Goal: Task Accomplishment & Management: Manage account settings

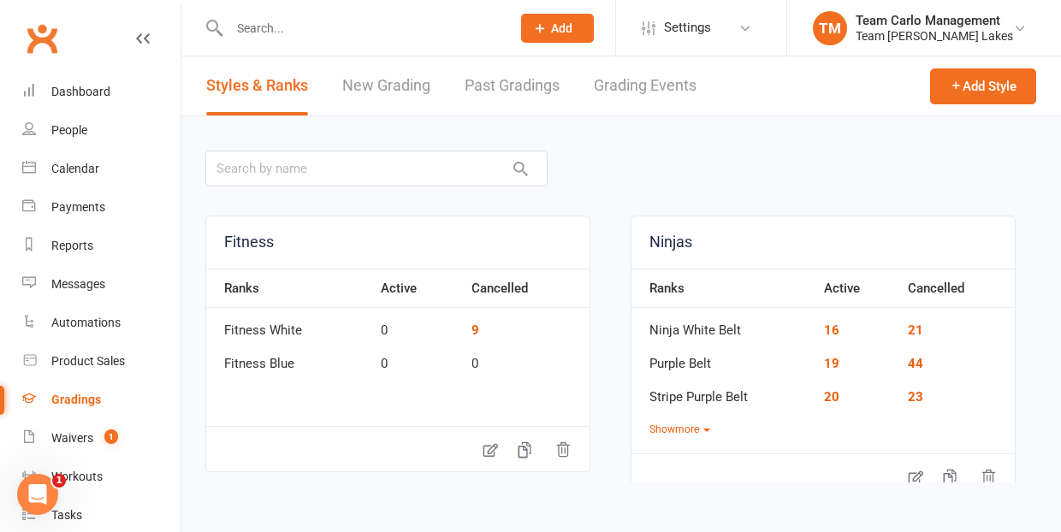
click at [624, 86] on link "Grading Events" at bounding box center [645, 85] width 103 height 59
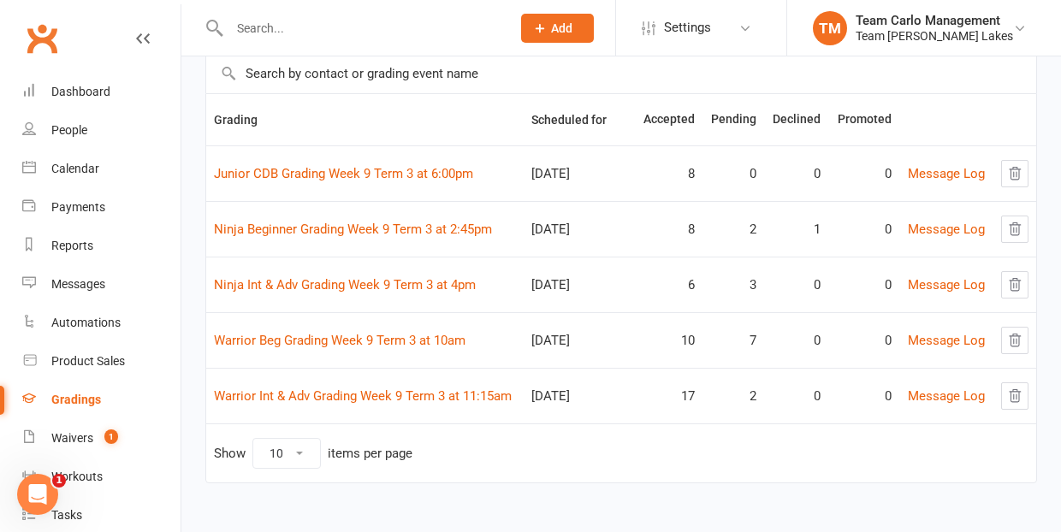
scroll to position [128, 0]
click at [342, 347] on link "Warrior Beg Grading Week 9 Term 3 at 10am" at bounding box center [340, 340] width 252 height 15
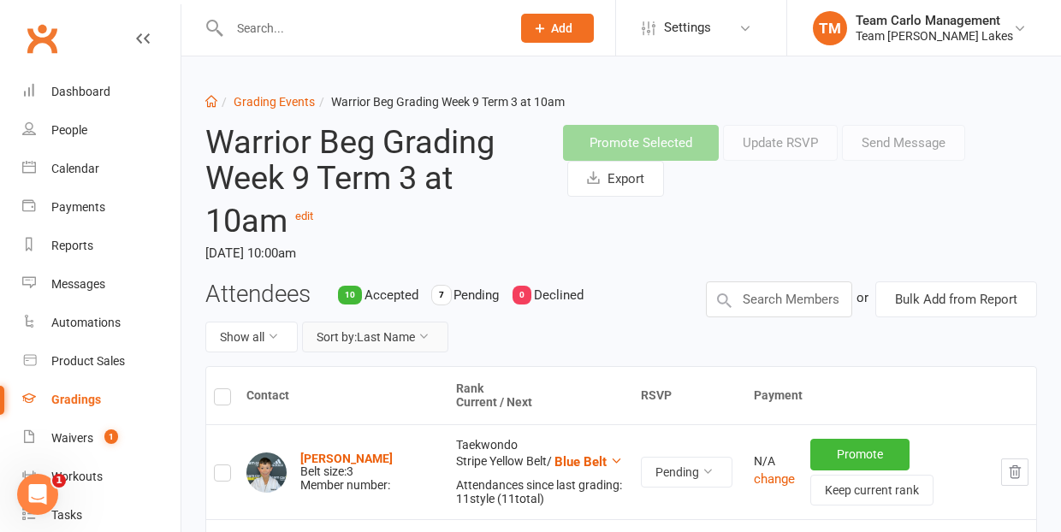
click at [404, 329] on button "Sort by: Last Name" at bounding box center [375, 337] width 146 height 31
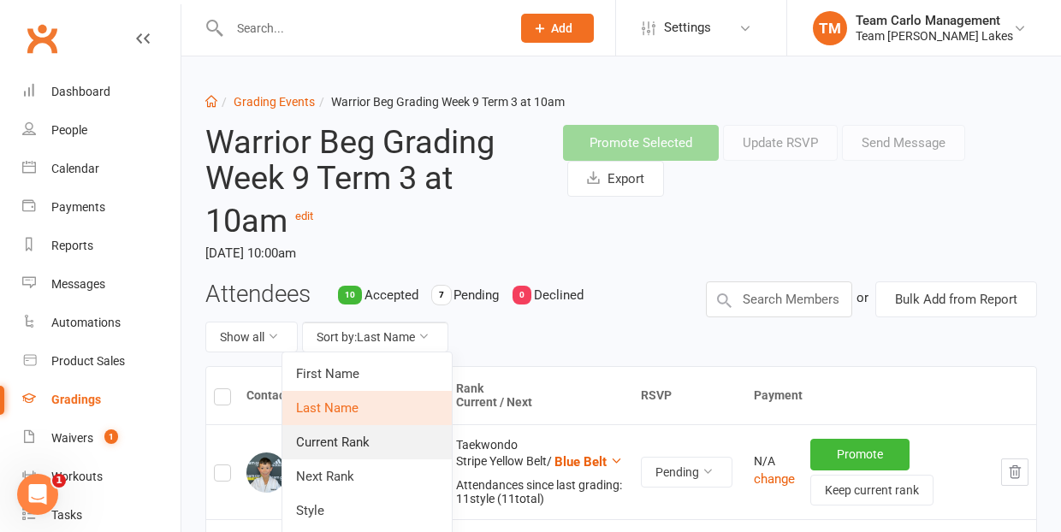
click at [376, 442] on link "Current Rank" at bounding box center [366, 442] width 169 height 34
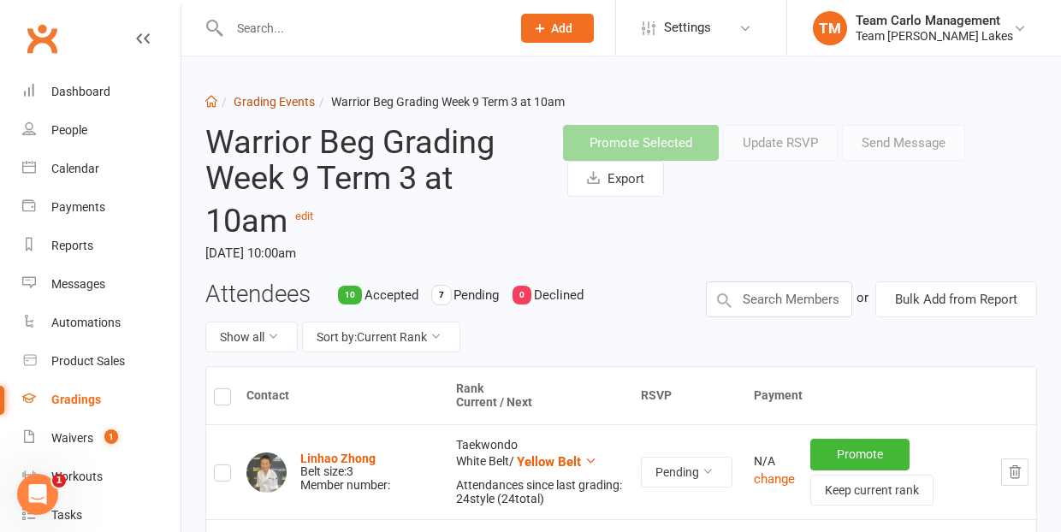
click at [262, 101] on link "Grading Events" at bounding box center [274, 102] width 81 height 14
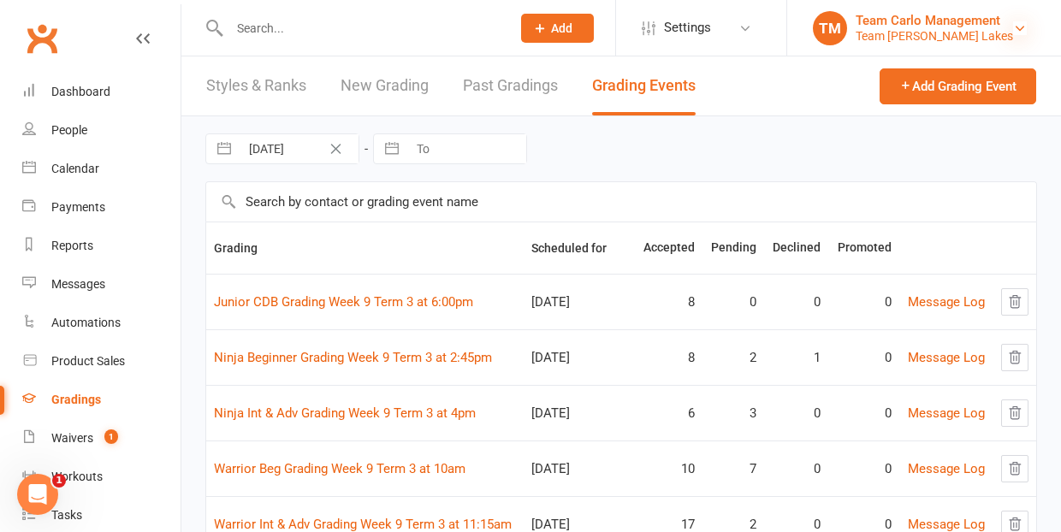
click at [1019, 23] on icon at bounding box center [1020, 28] width 14 height 14
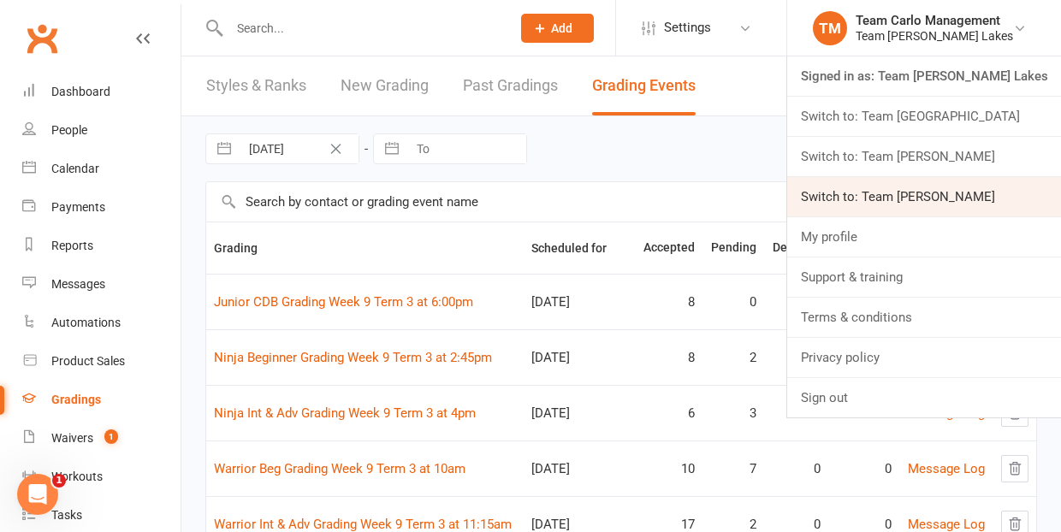
click at [969, 191] on link "Switch to: Team Carlo Preston" at bounding box center [924, 196] width 274 height 39
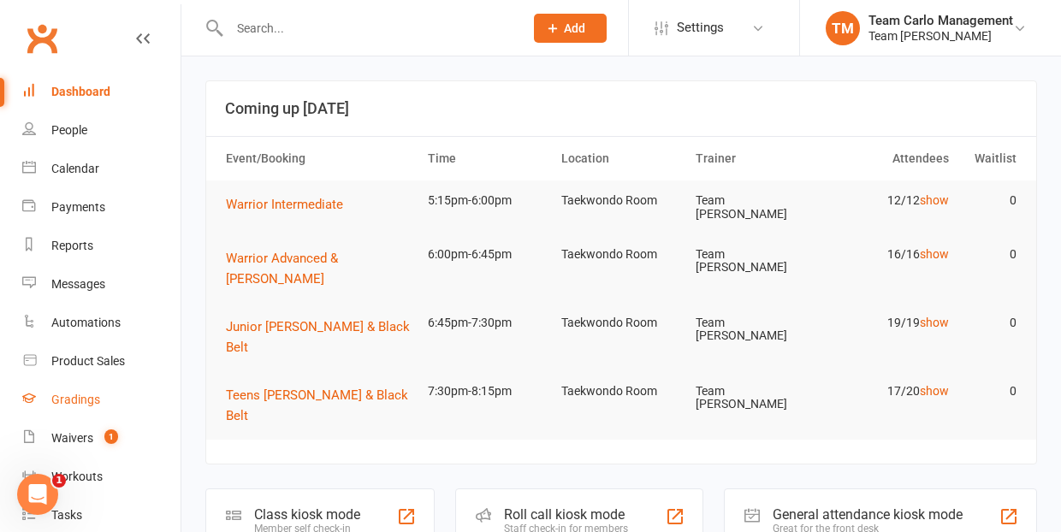
click at [56, 400] on div "Gradings" at bounding box center [75, 400] width 49 height 14
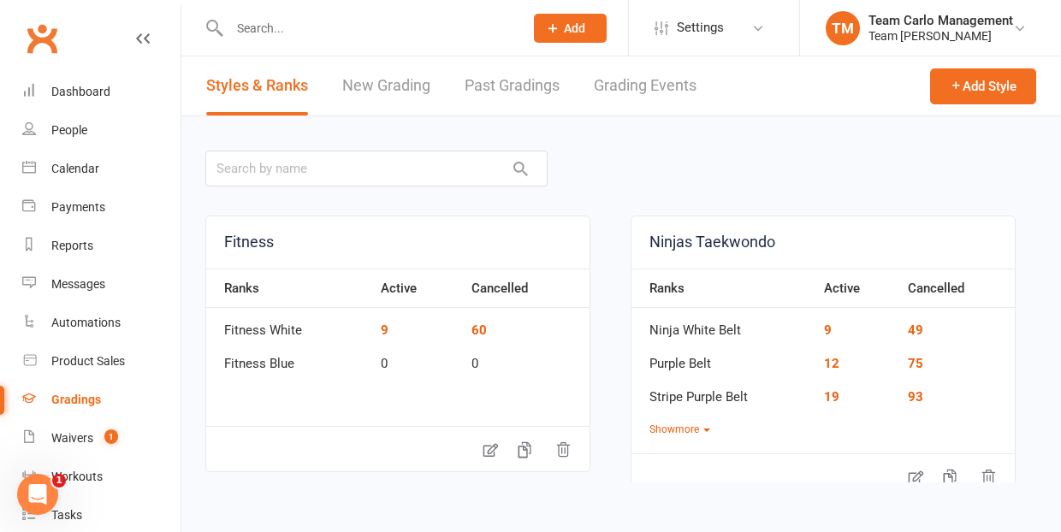
click at [642, 80] on link "Grading Events" at bounding box center [645, 85] width 103 height 59
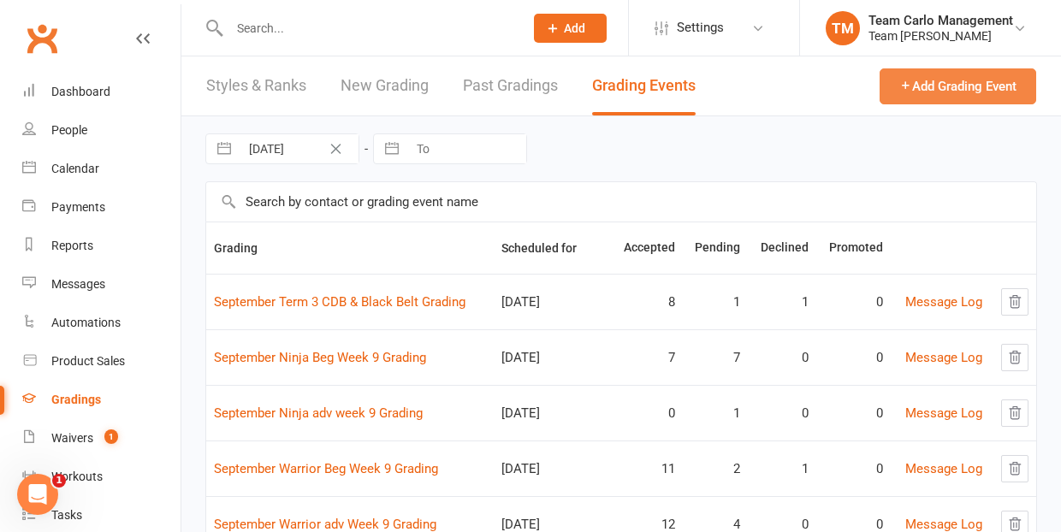
click at [963, 82] on button "Add Grading Event" at bounding box center [958, 86] width 157 height 36
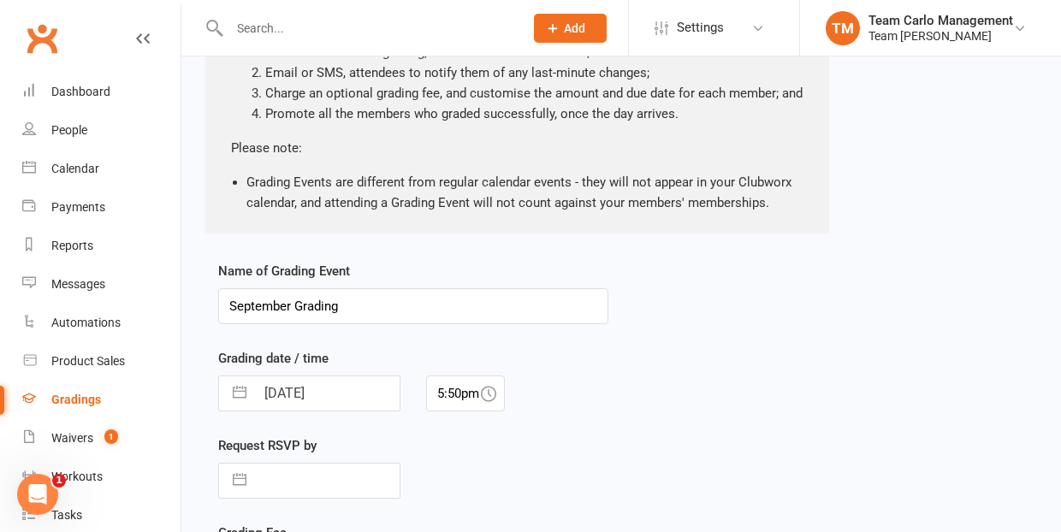
scroll to position [192, 0]
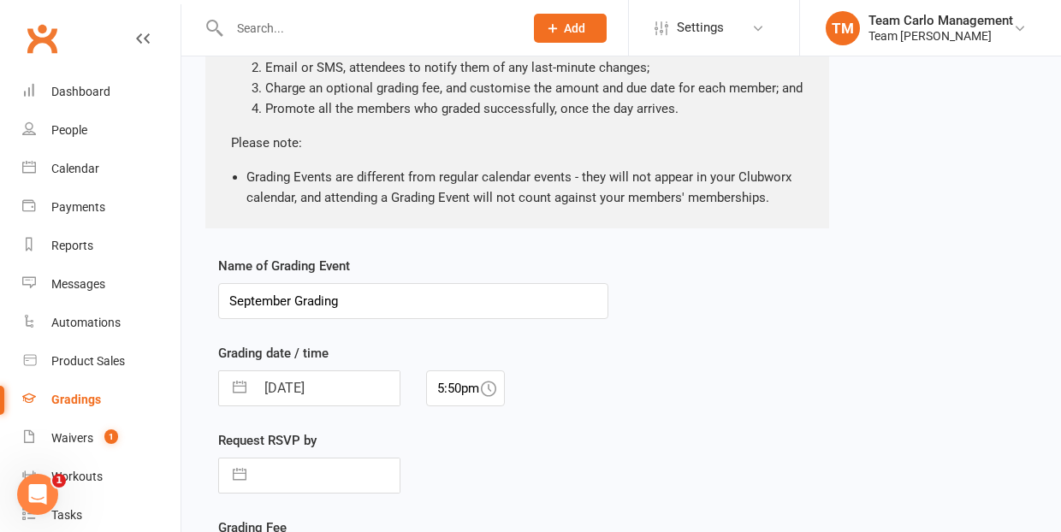
click at [293, 299] on input "September Grading" at bounding box center [413, 301] width 390 height 36
click at [421, 299] on input "[DATE] Week 9 Grading" at bounding box center [413, 301] width 390 height 36
type input "[DATE] Week 9 Grading [GEOGRAPHIC_DATA]"
click at [361, 391] on input "[DATE]" at bounding box center [327, 388] width 145 height 34
select select "7"
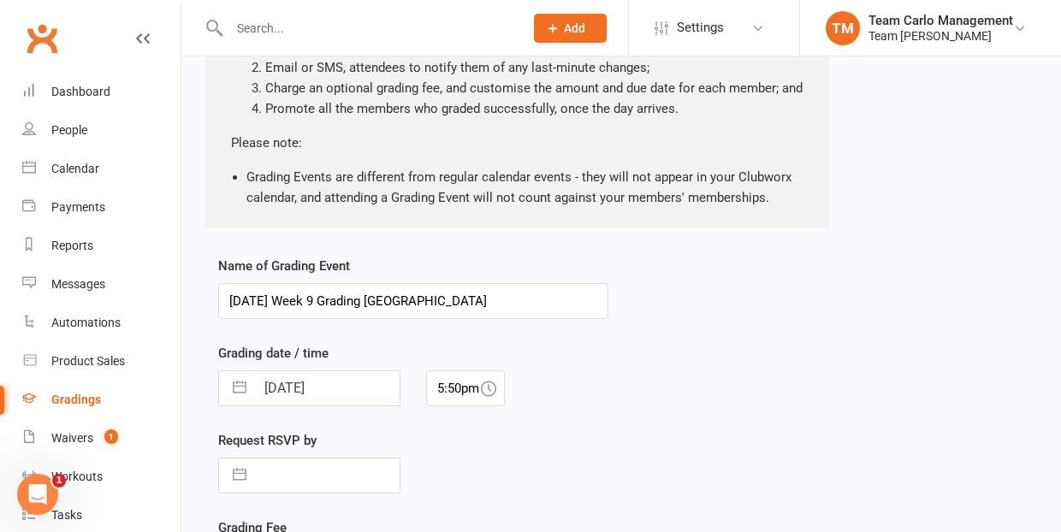
select select "2025"
select select "8"
select select "2025"
select select "9"
select select "2025"
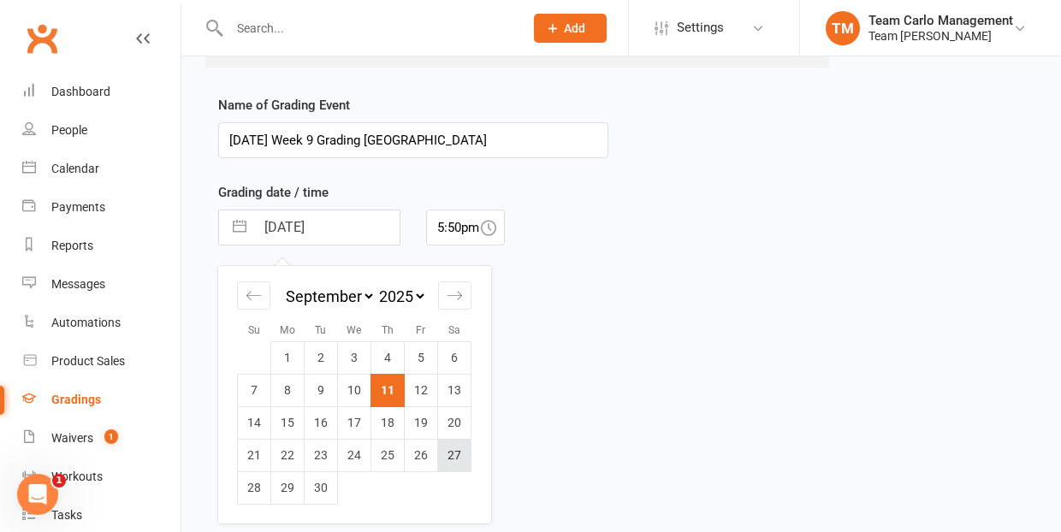
scroll to position [354, 0]
click at [253, 452] on td "21" at bounding box center [254, 453] width 33 height 33
type input "[DATE]"
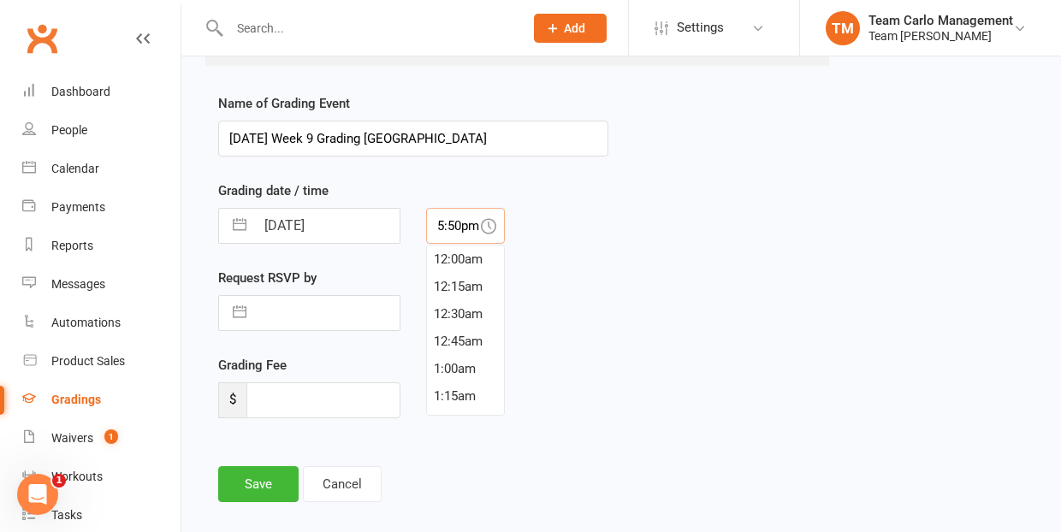
click at [461, 224] on input "5:50pm" at bounding box center [465, 226] width 79 height 36
click at [465, 344] on div "10:00am" at bounding box center [465, 346] width 77 height 27
type input "10:00am"
click at [311, 136] on input "[DATE] Week 9 Grading [GEOGRAPHIC_DATA]" at bounding box center [413, 139] width 390 height 36
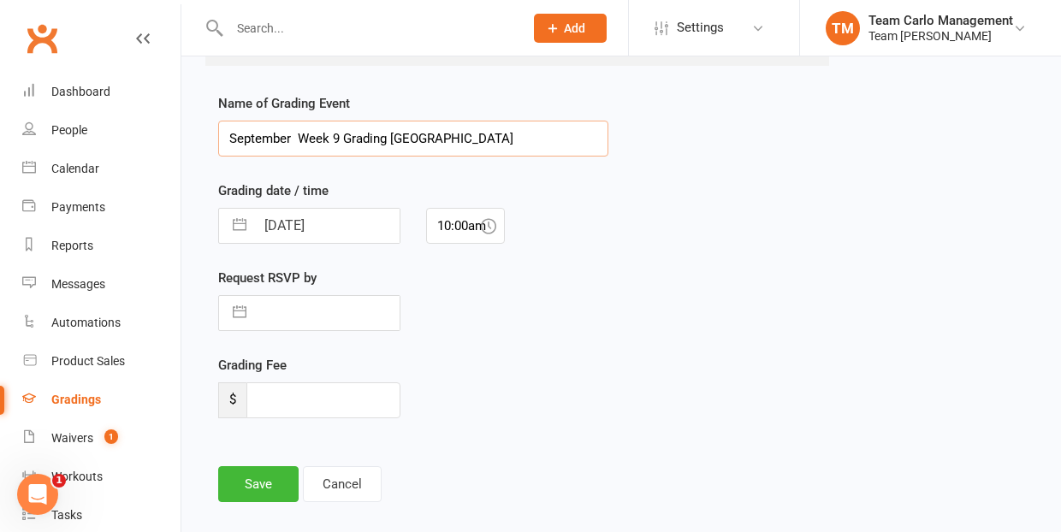
click at [227, 136] on input "September Week 9 Grading [GEOGRAPHIC_DATA]" at bounding box center [413, 139] width 390 height 36
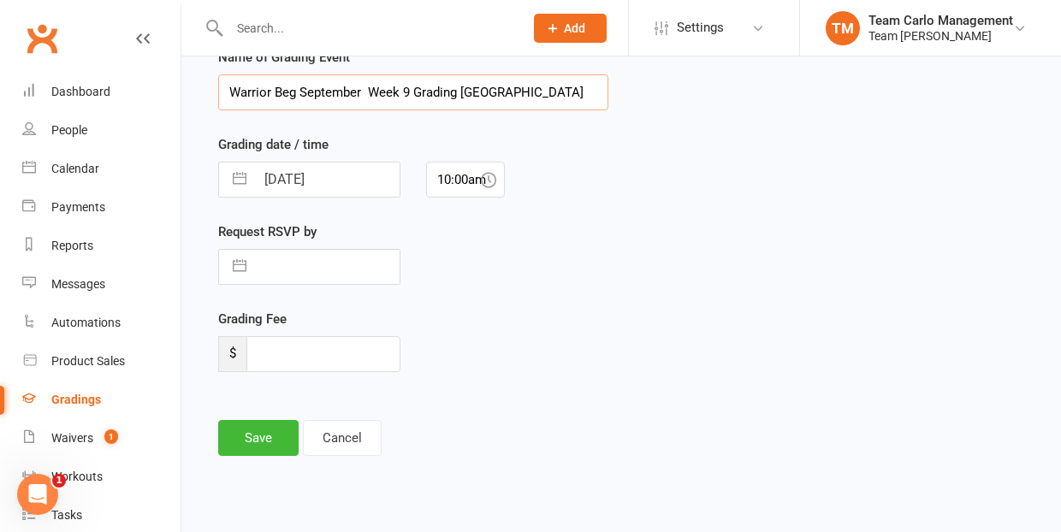
scroll to position [400, 0]
type input "Warrior Beg September Week 9 Grading [GEOGRAPHIC_DATA]"
click at [255, 439] on button "Save" at bounding box center [258, 439] width 80 height 36
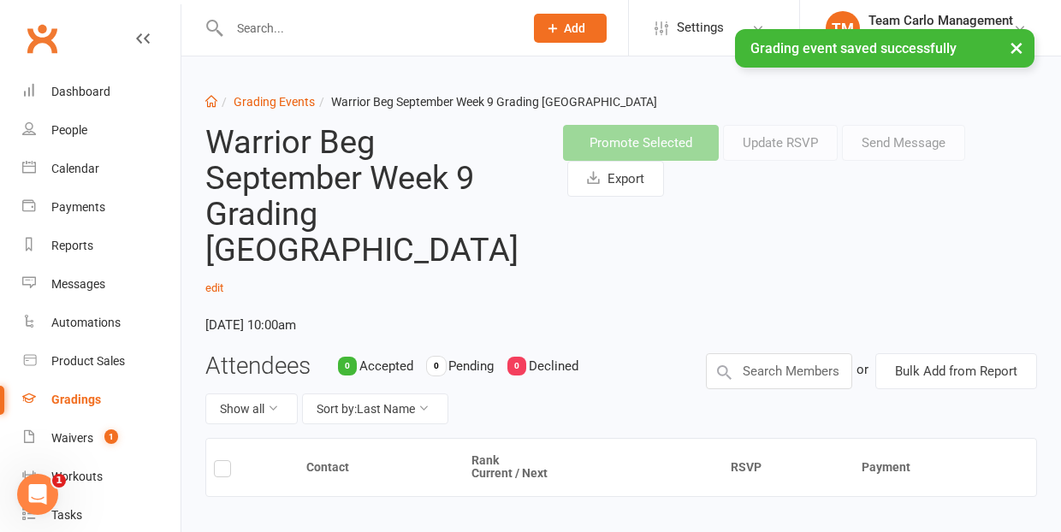
click at [223, 471] on label at bounding box center [222, 471] width 17 height 0
click at [223, 461] on input "checkbox" at bounding box center [222, 461] width 17 height 0
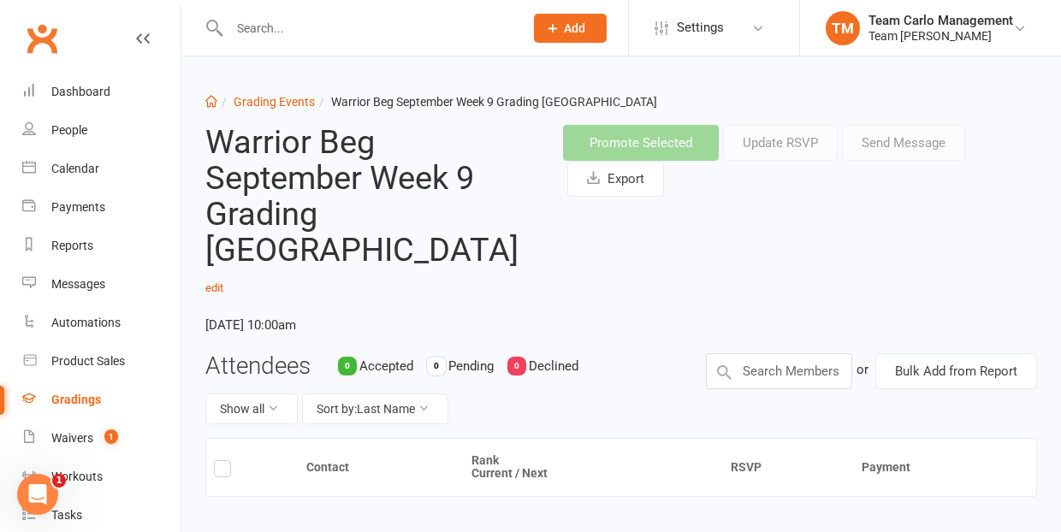
click at [228, 471] on label at bounding box center [222, 471] width 17 height 0
click at [228, 461] on input "checkbox" at bounding box center [222, 461] width 17 height 0
click at [223, 471] on label at bounding box center [222, 471] width 17 height 0
click at [223, 461] on input "checkbox" at bounding box center [222, 461] width 17 height 0
click at [796, 210] on div "Promote Selected Update RSVP Send Message Export" at bounding box center [800, 160] width 501 height 99
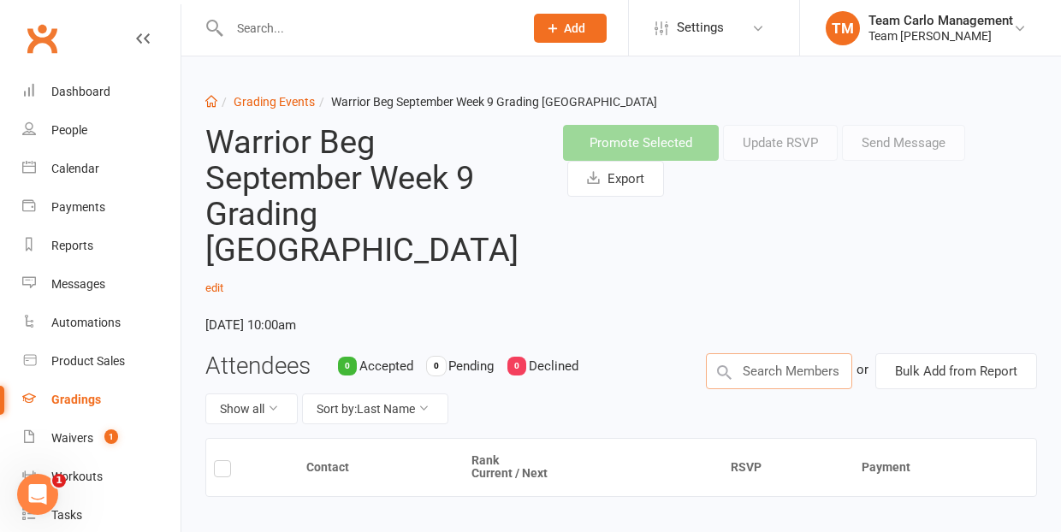
click at [771, 353] on input "text" at bounding box center [779, 371] width 147 height 36
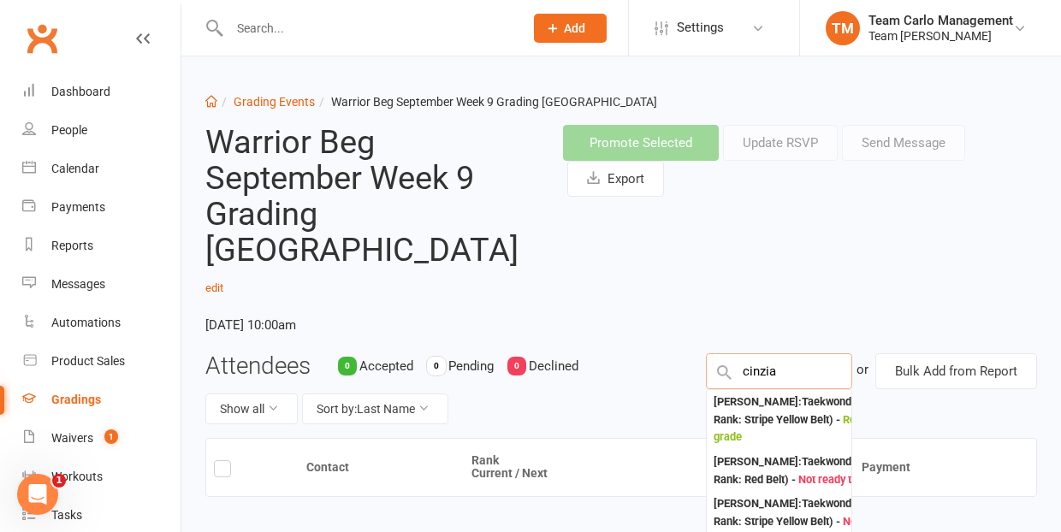
type input "Cinzia"
drag, startPoint x: 771, startPoint y: 335, endPoint x: 789, endPoint y: 380, distance: 48.0
click at [789, 394] on div "[PERSON_NAME] : Taekwondo (Current Rank: Stripe Yellow Belt ) - Ready to grade" at bounding box center [806, 420] width 185 height 53
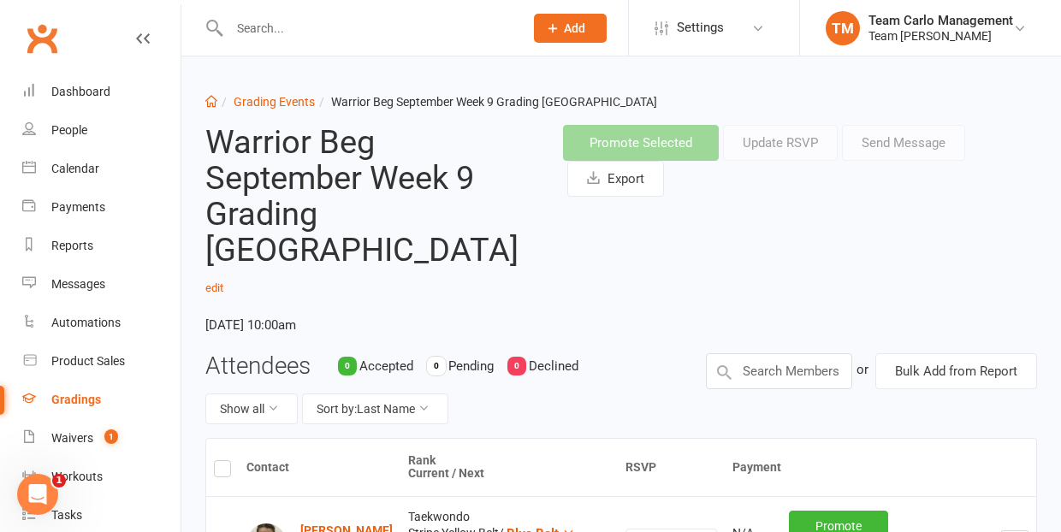
click at [910, 143] on div "Promote Selected Update RSVP Send Message Export" at bounding box center [800, 161] width 475 height 72
click at [222, 531] on input "checkbox" at bounding box center [222, 537] width 17 height 0
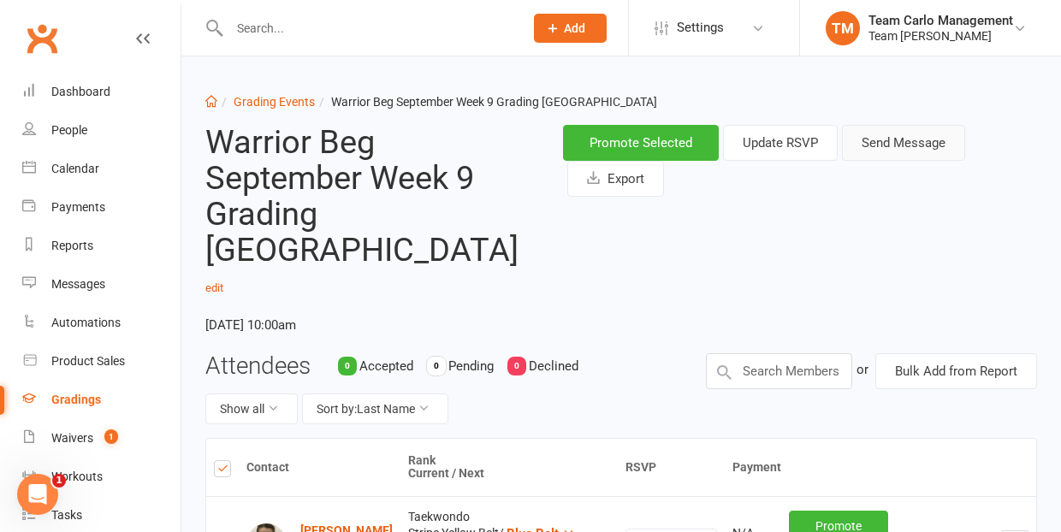
click at [899, 143] on button "Send Message" at bounding box center [903, 143] width 123 height 36
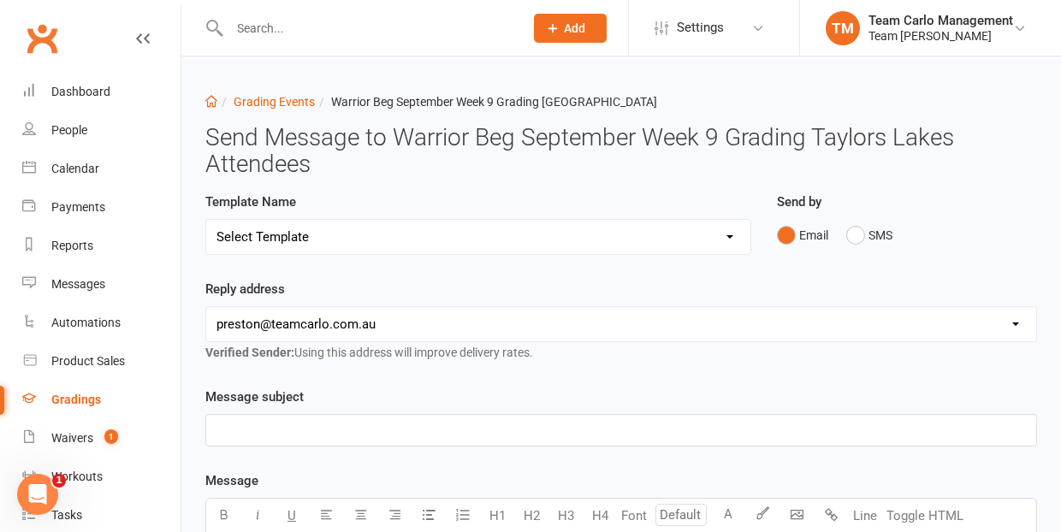
select select "19"
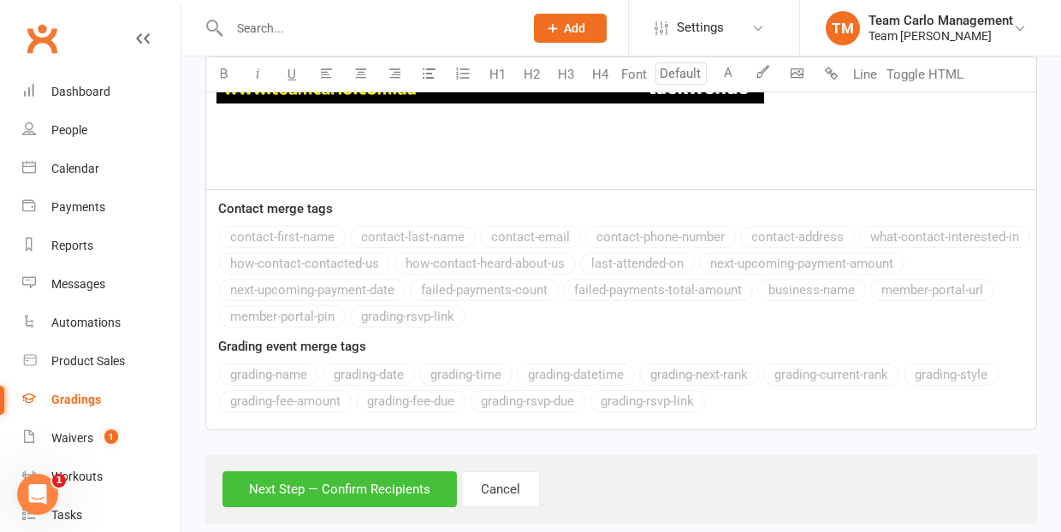
click at [316, 472] on button "Next Step — Confirm Recipients" at bounding box center [339, 489] width 234 height 36
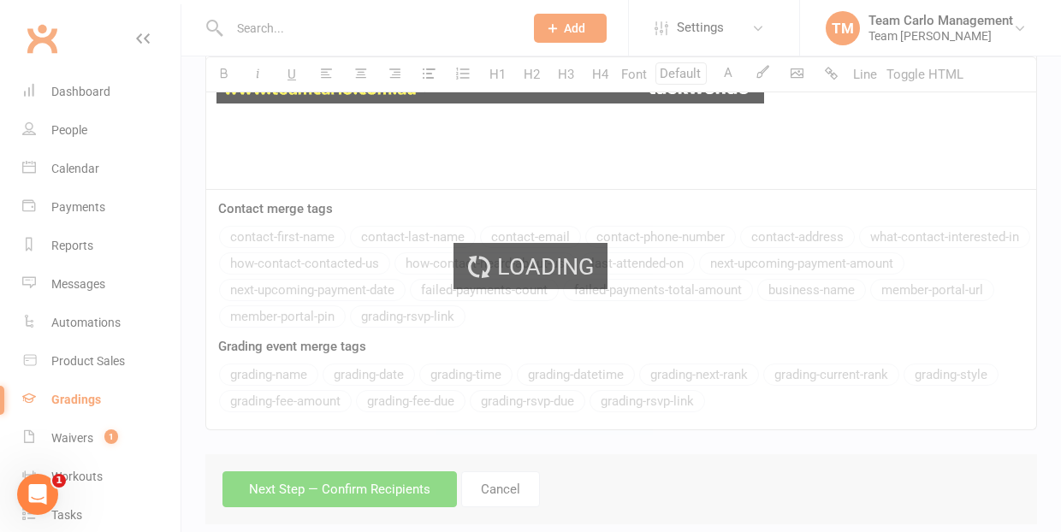
scroll to position [1085, 0]
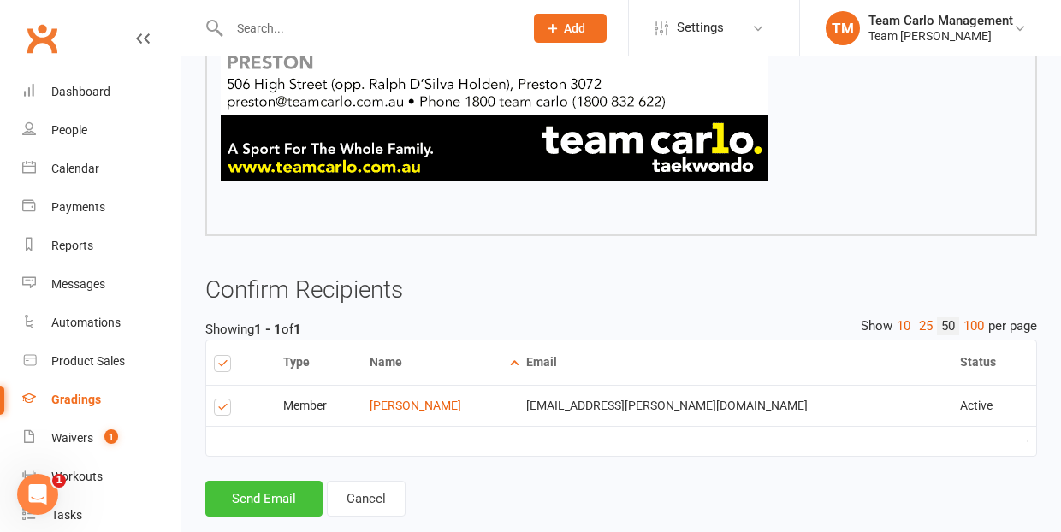
click at [264, 481] on button "Send Email" at bounding box center [263, 499] width 117 height 36
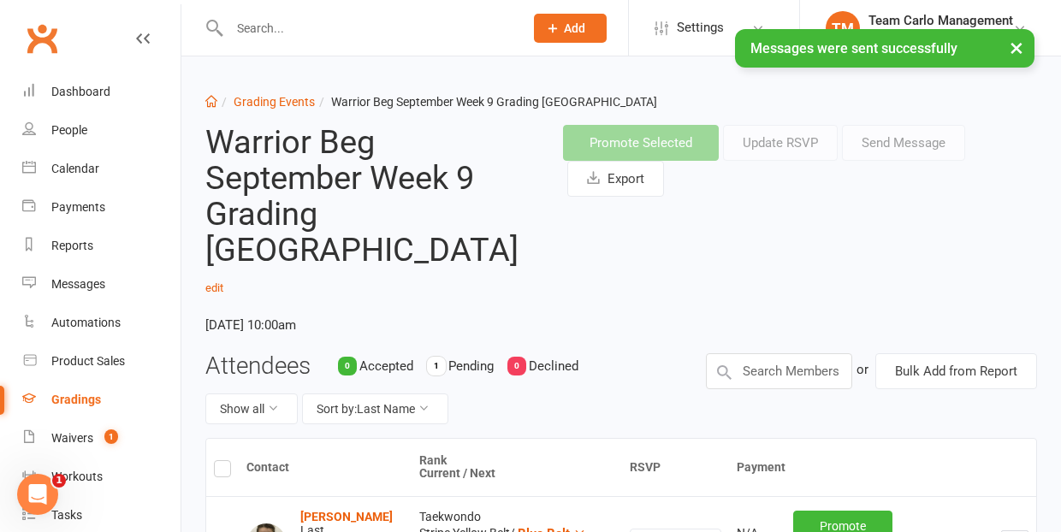
click at [222, 531] on input "checkbox" at bounding box center [222, 537] width 17 height 0
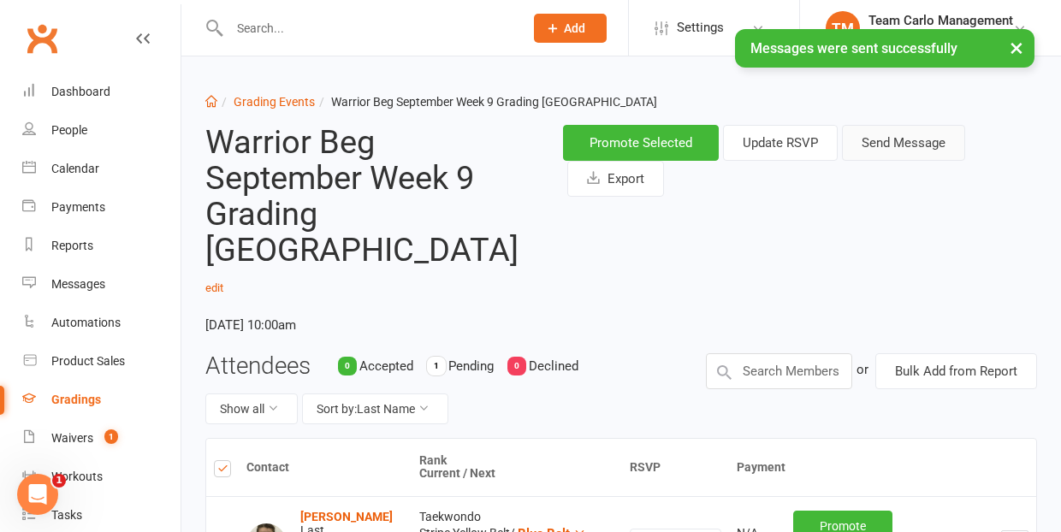
click at [901, 146] on button "Send Message" at bounding box center [903, 143] width 123 height 36
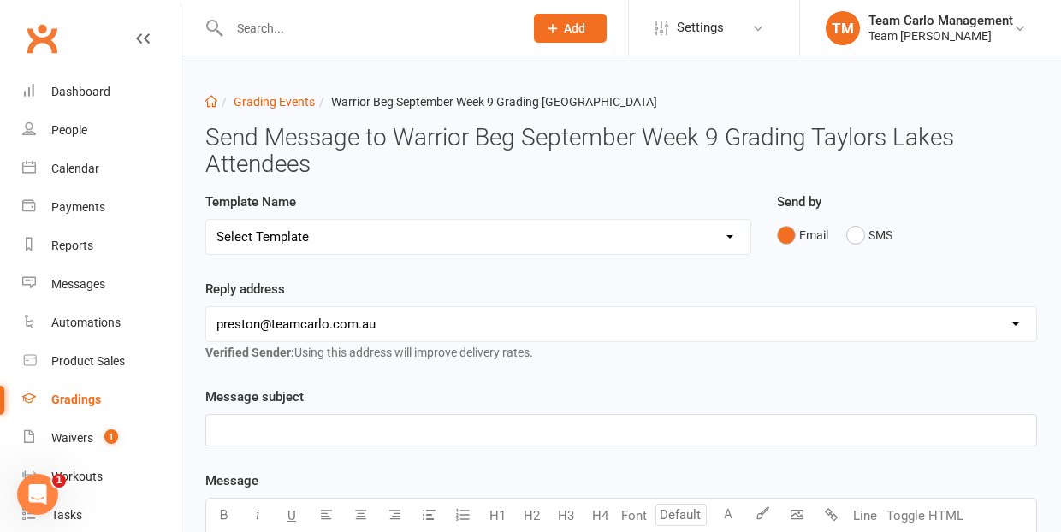
select select "21"
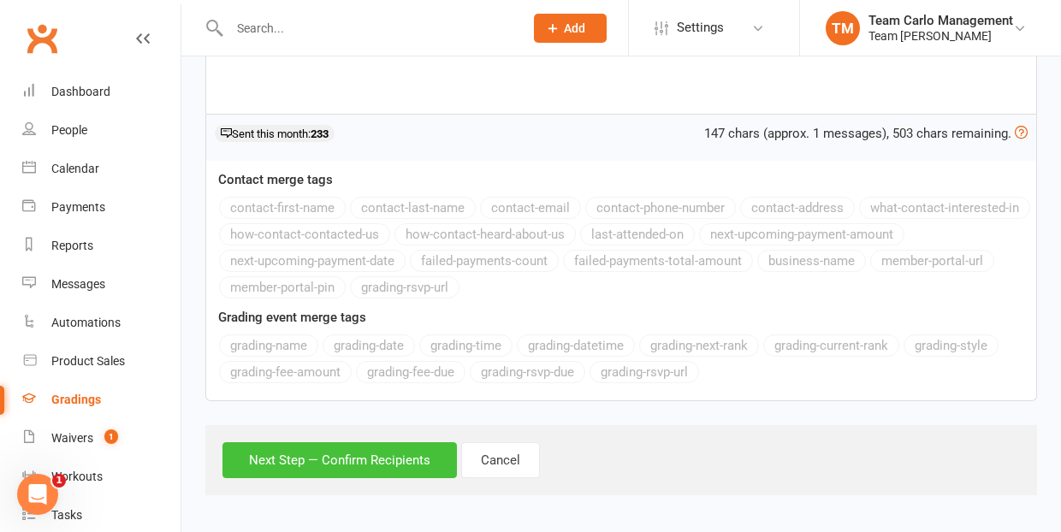
click at [363, 453] on button "Next Step — Confirm Recipients" at bounding box center [339, 460] width 234 height 36
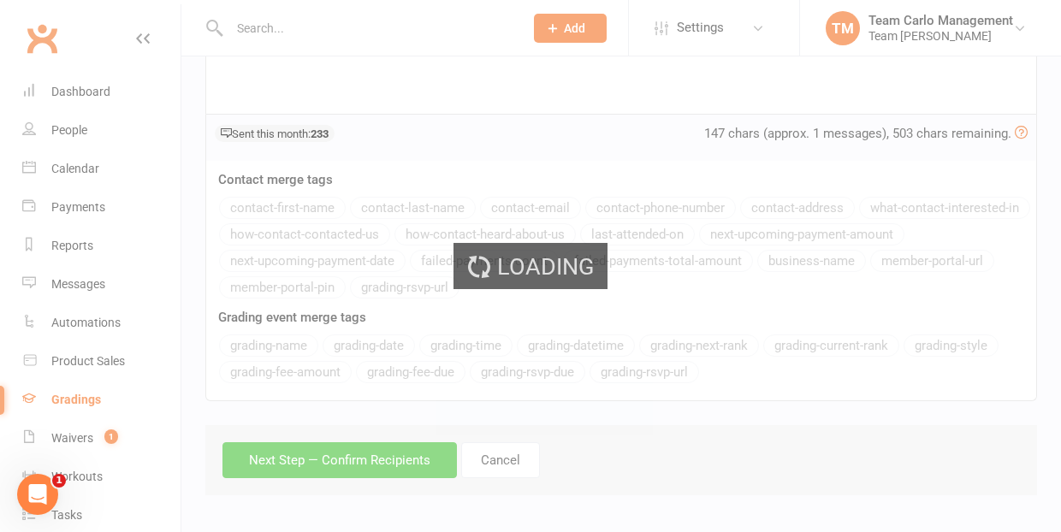
scroll to position [198, 0]
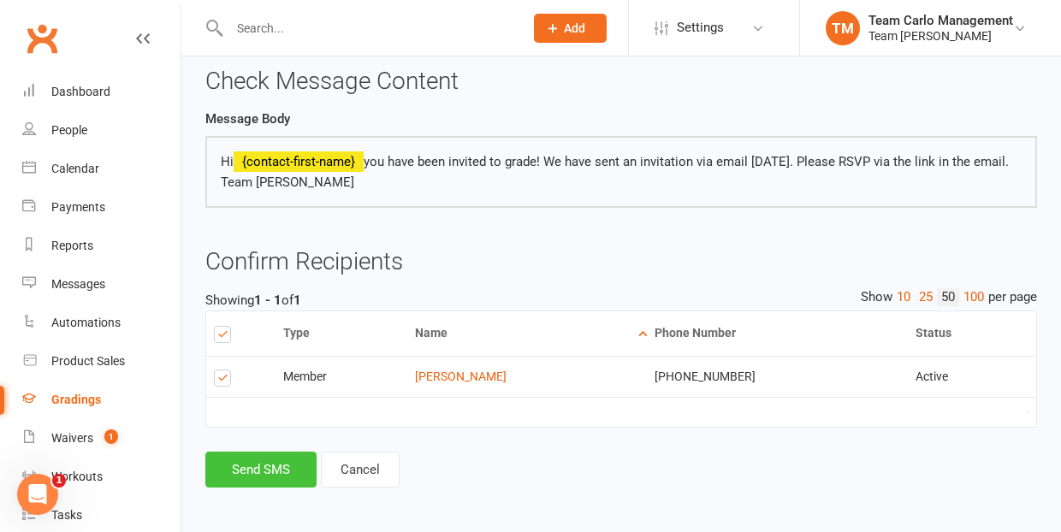
click at [266, 461] on button "Send SMS" at bounding box center [260, 470] width 111 height 36
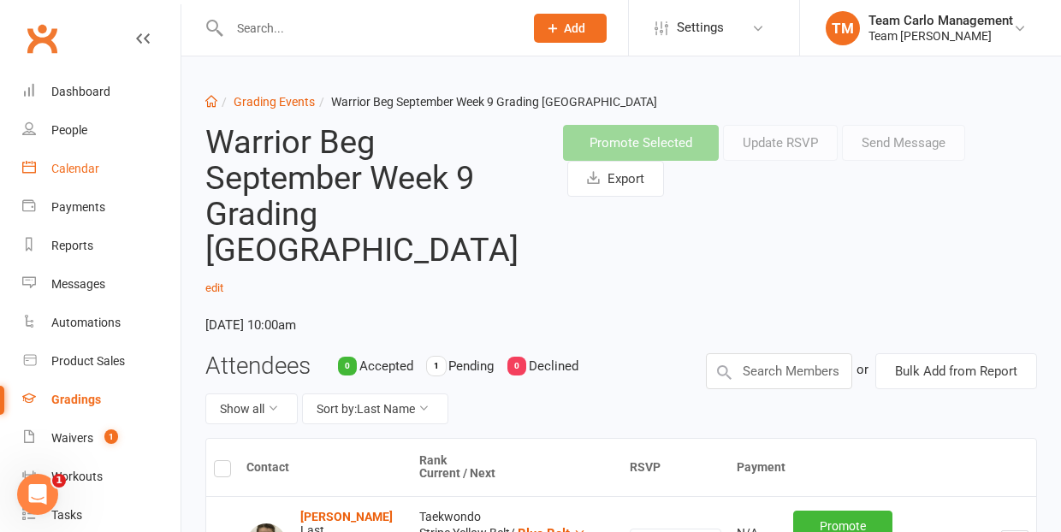
click at [78, 166] on div "Calendar" at bounding box center [75, 169] width 48 height 14
